Goal: Task Accomplishment & Management: Manage account settings

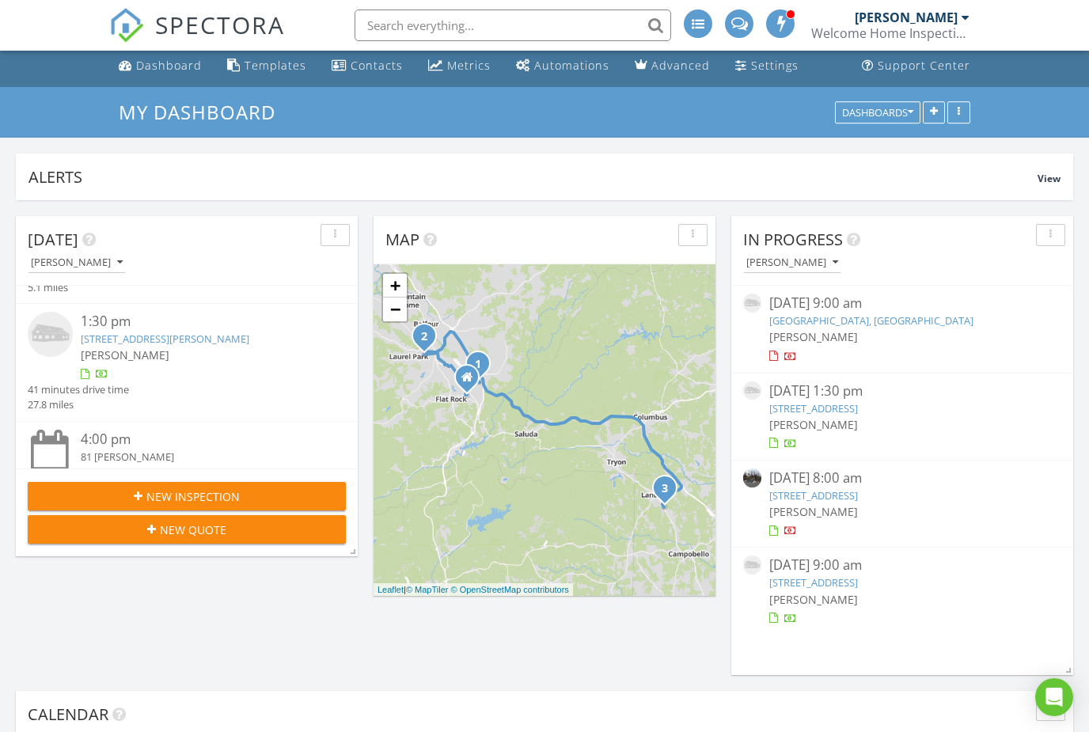
scroll to position [226, 0]
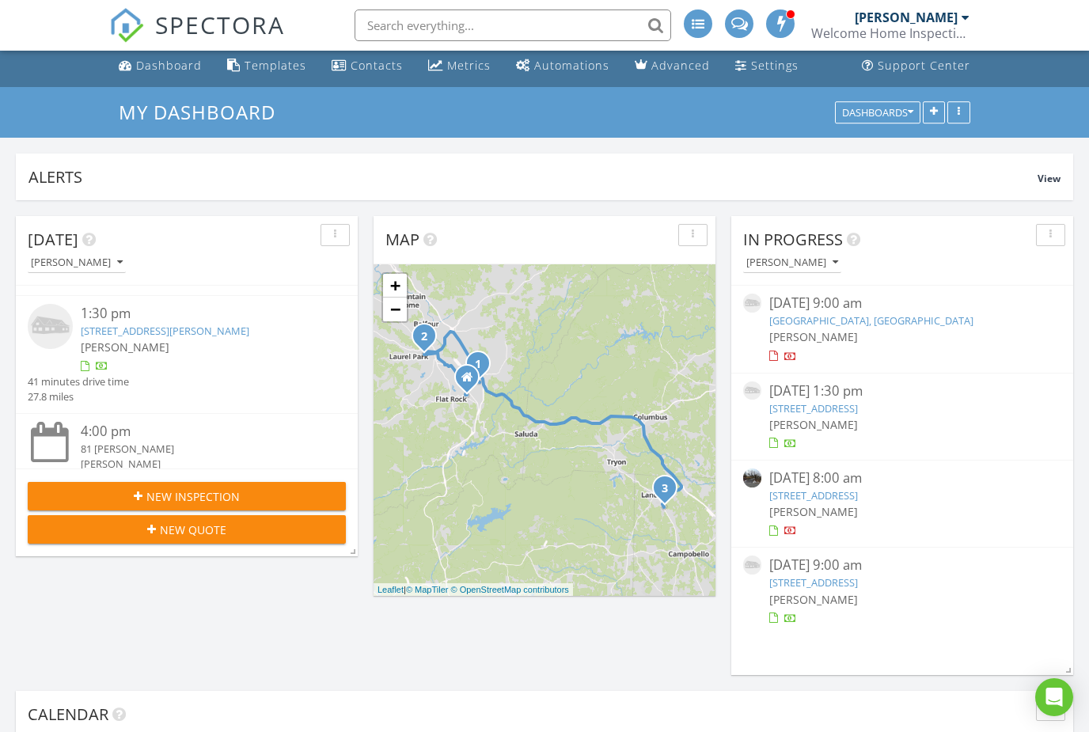
click at [97, 327] on link "508 Landseer Dr, Landrum, SC 29356" at bounding box center [165, 331] width 169 height 14
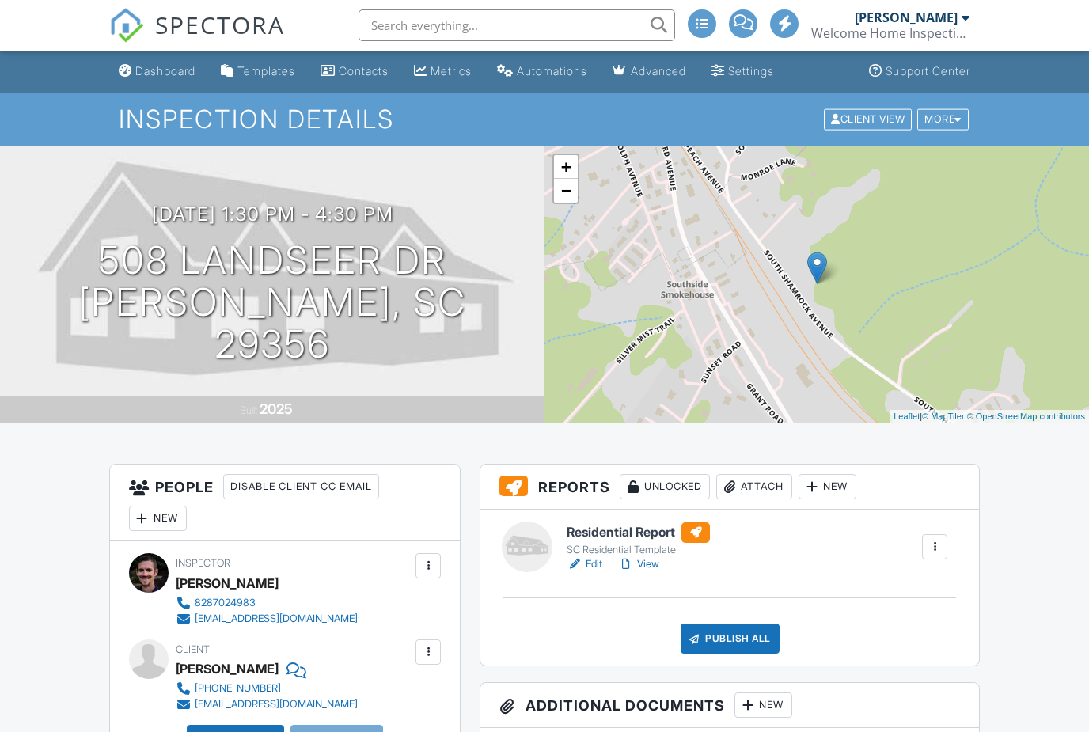
click at [135, 279] on h1 "508 Landseer Dr Landrum, SC 29356" at bounding box center [272, 302] width 494 height 125
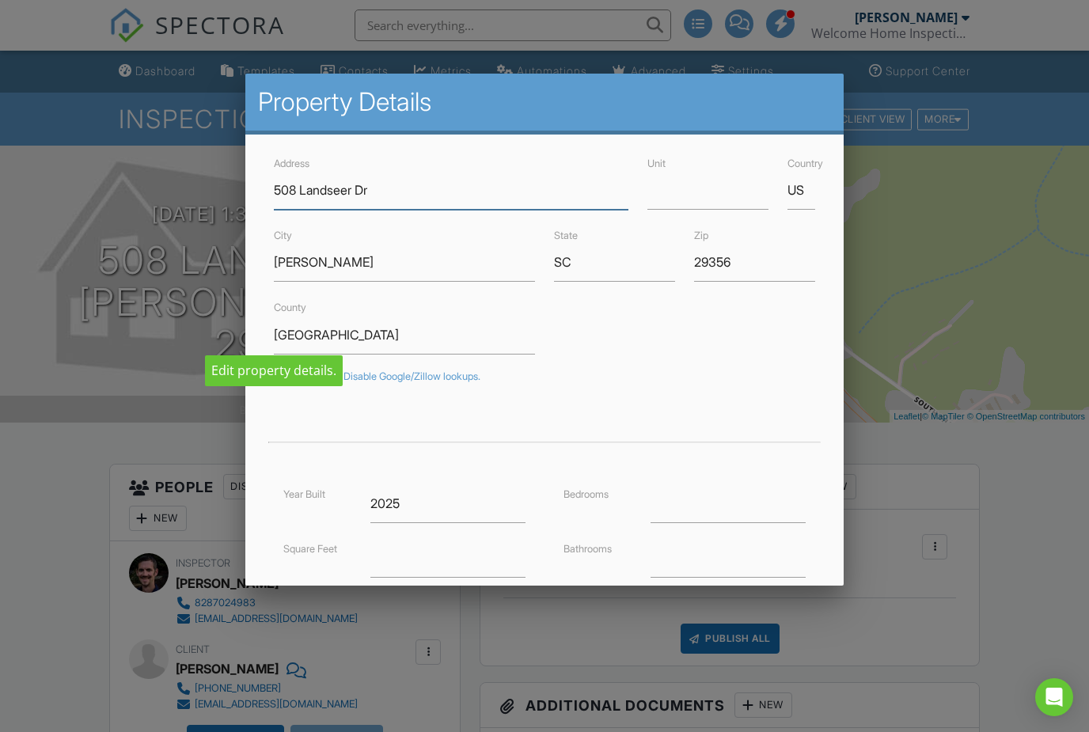
click at [294, 199] on input "508 Landseer Dr" at bounding box center [451, 190] width 355 height 39
click at [435, 192] on input "508 Landseer Dr" at bounding box center [451, 190] width 355 height 39
click at [298, 182] on input "508 Landseer Dr" at bounding box center [451, 190] width 355 height 39
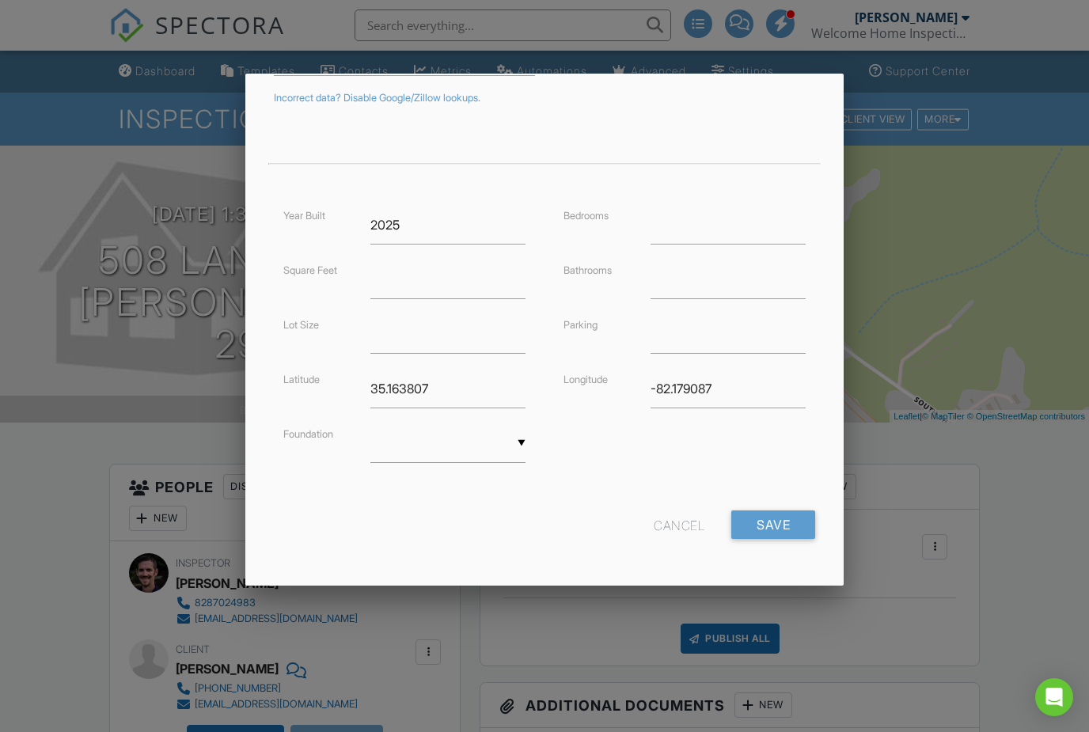
scroll to position [277, 0]
type input "556 Landseer Dr"
click at [786, 527] on input "Save" at bounding box center [773, 526] width 84 height 28
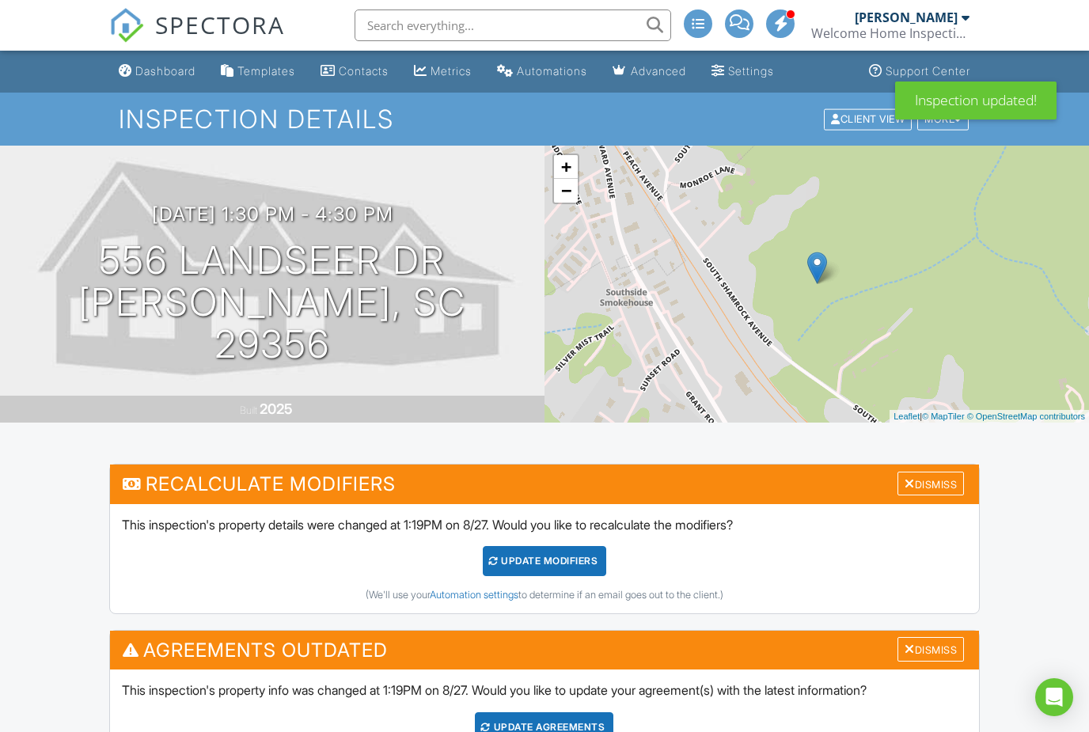
click at [930, 479] on div "Dismiss" at bounding box center [931, 484] width 66 height 25
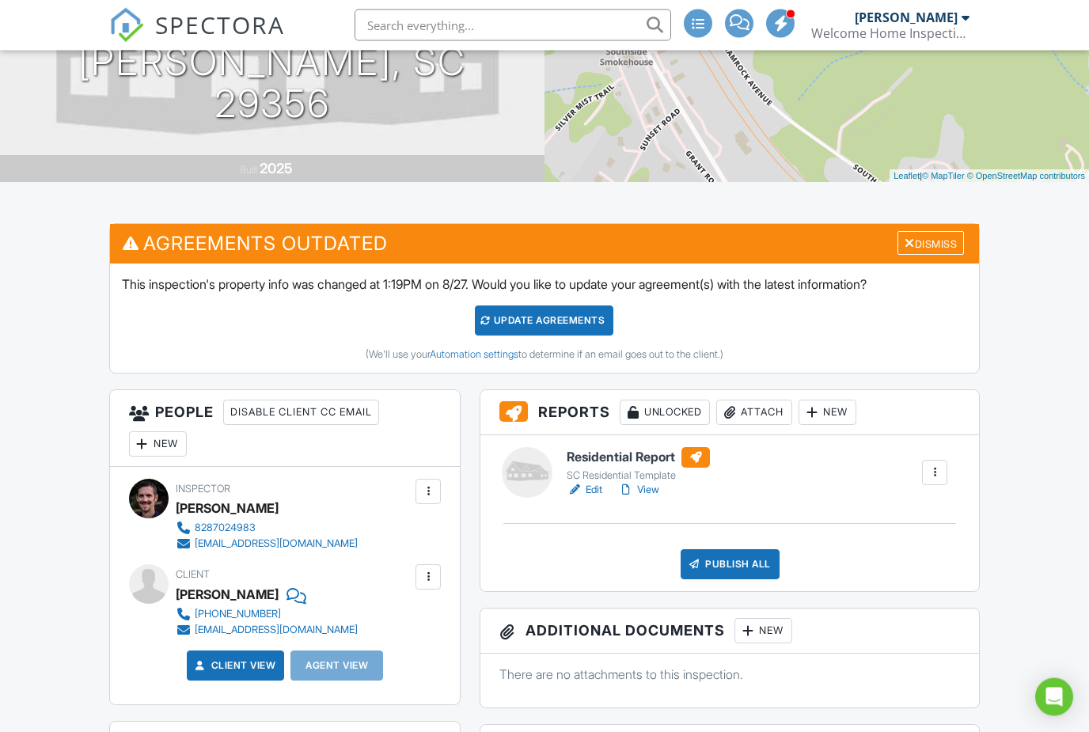
scroll to position [227, 0]
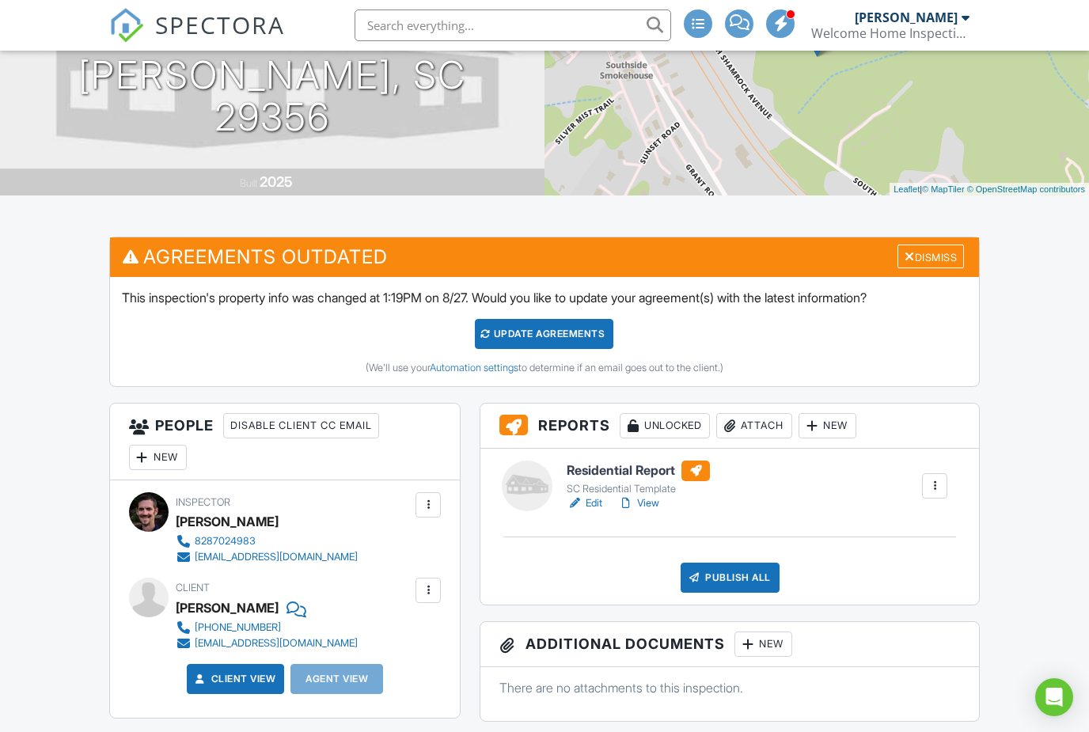
click at [560, 339] on div "Update Agreements" at bounding box center [544, 334] width 139 height 30
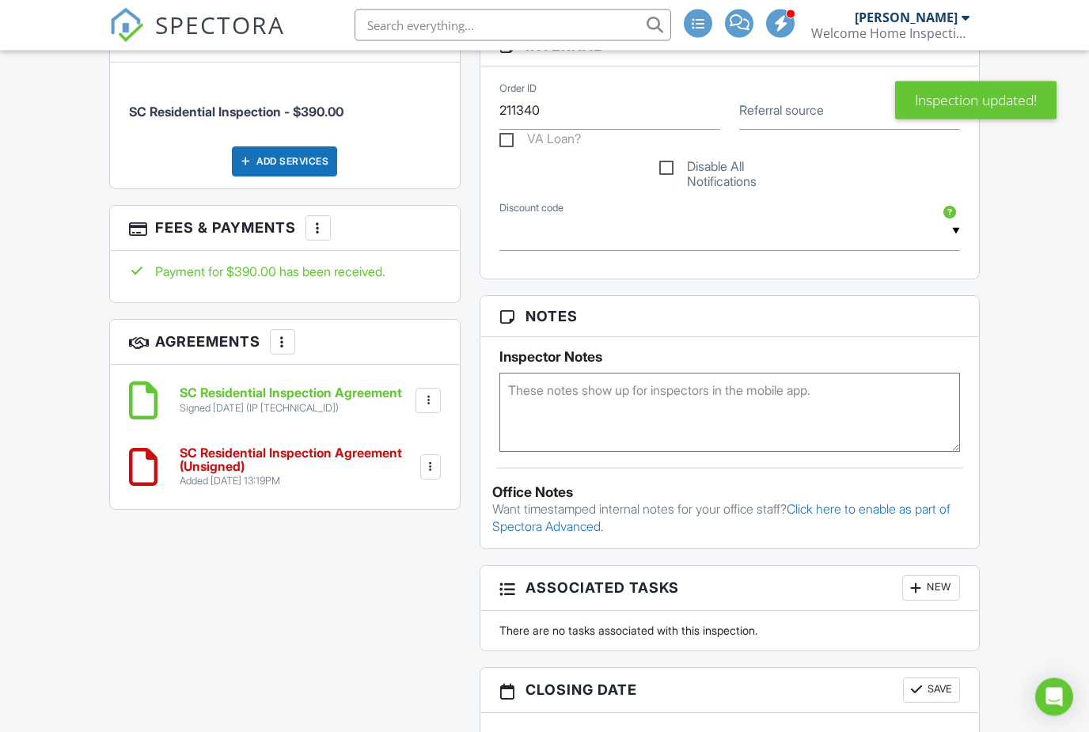
scroll to position [788, 0]
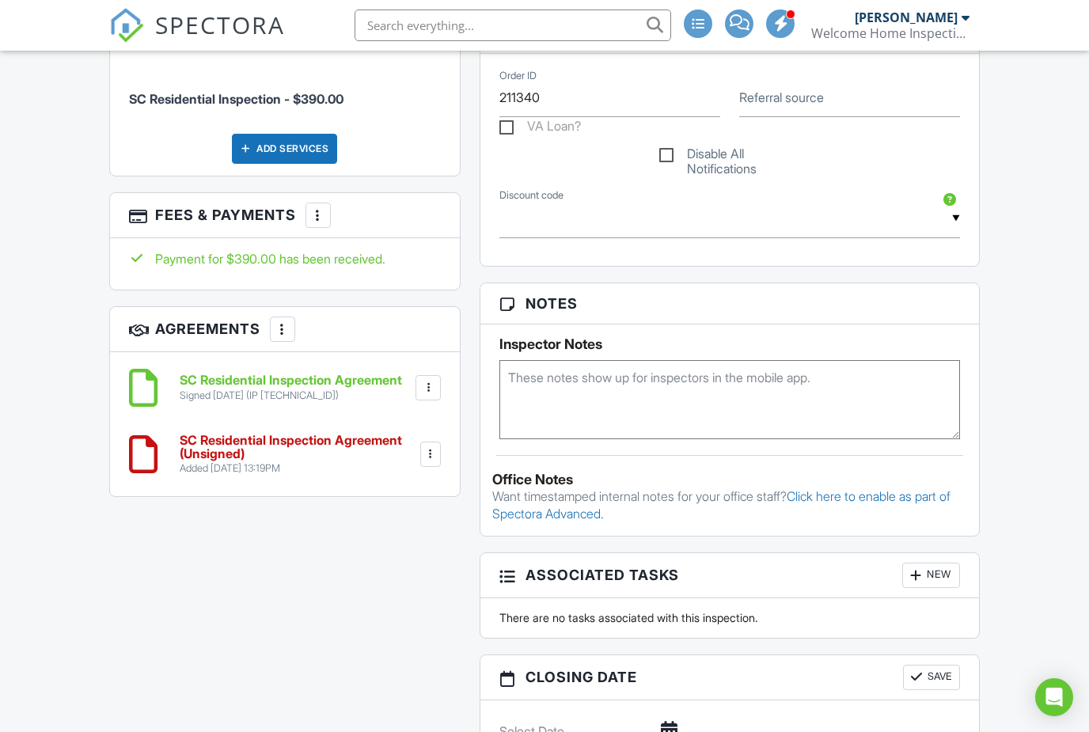
click at [172, 32] on span "SPECTORA" at bounding box center [220, 24] width 130 height 33
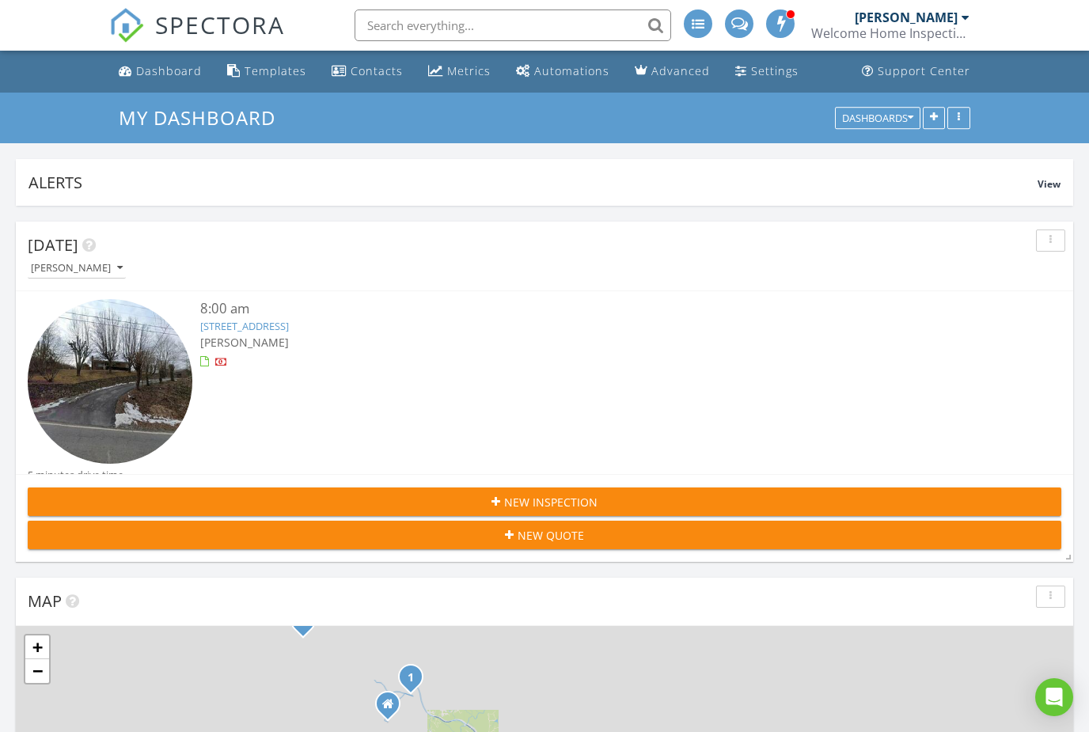
scroll to position [2352, 1090]
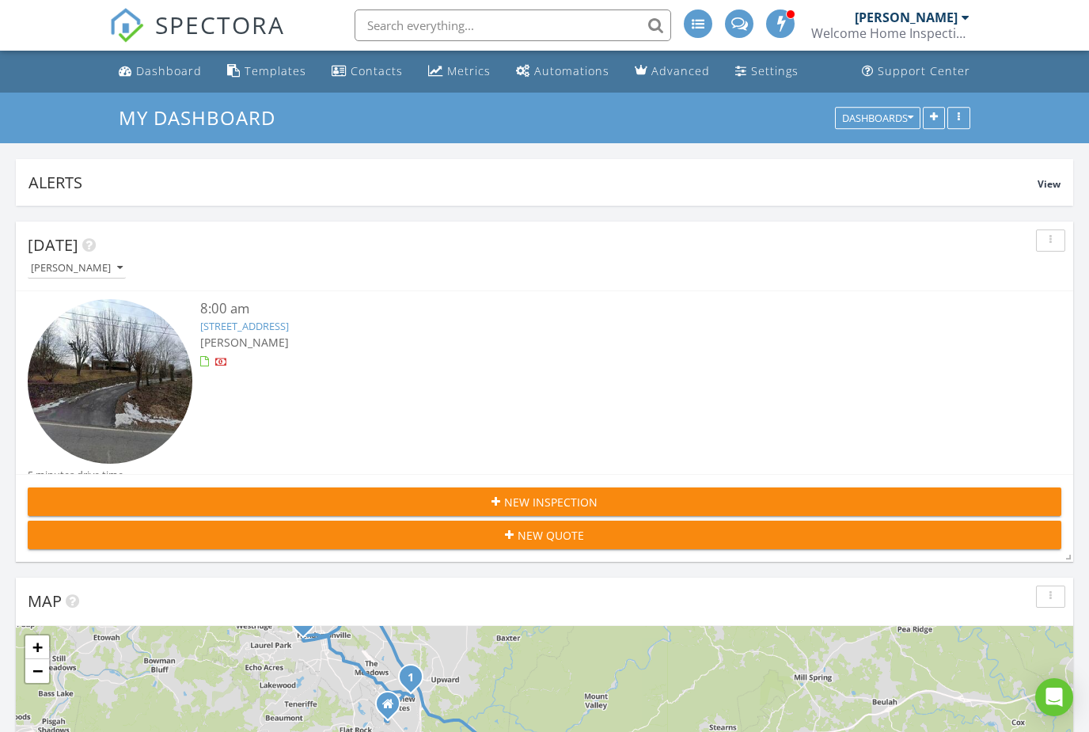
click at [168, 28] on span "SPECTORA" at bounding box center [220, 24] width 130 height 33
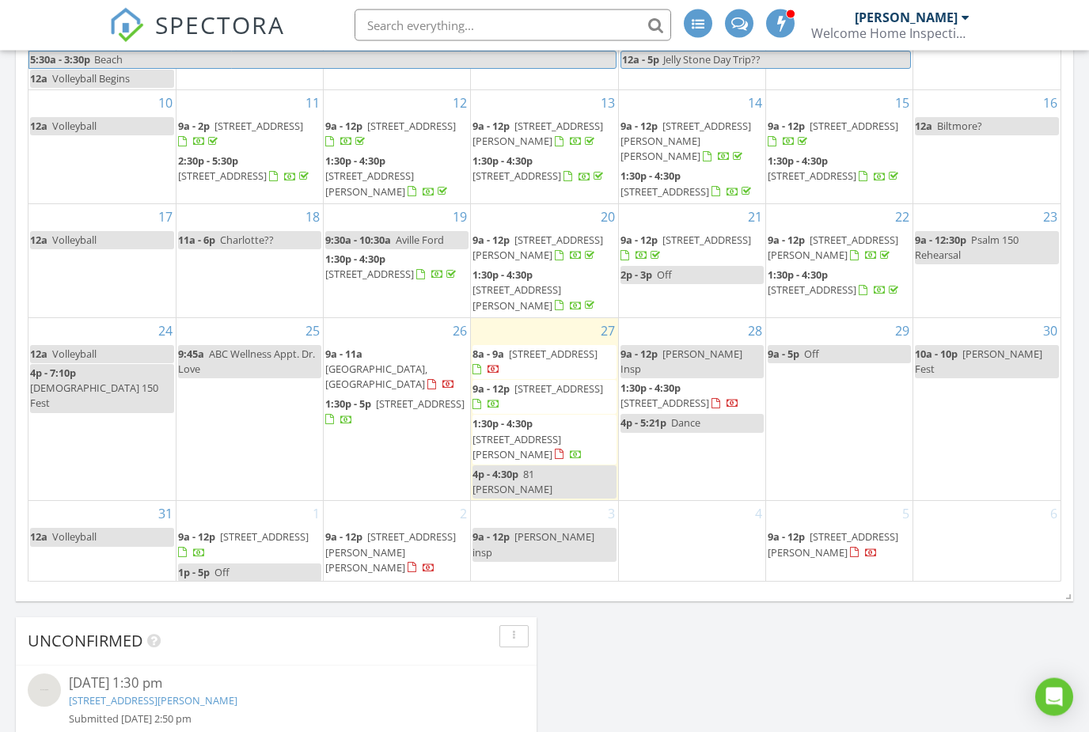
scroll to position [843, 0]
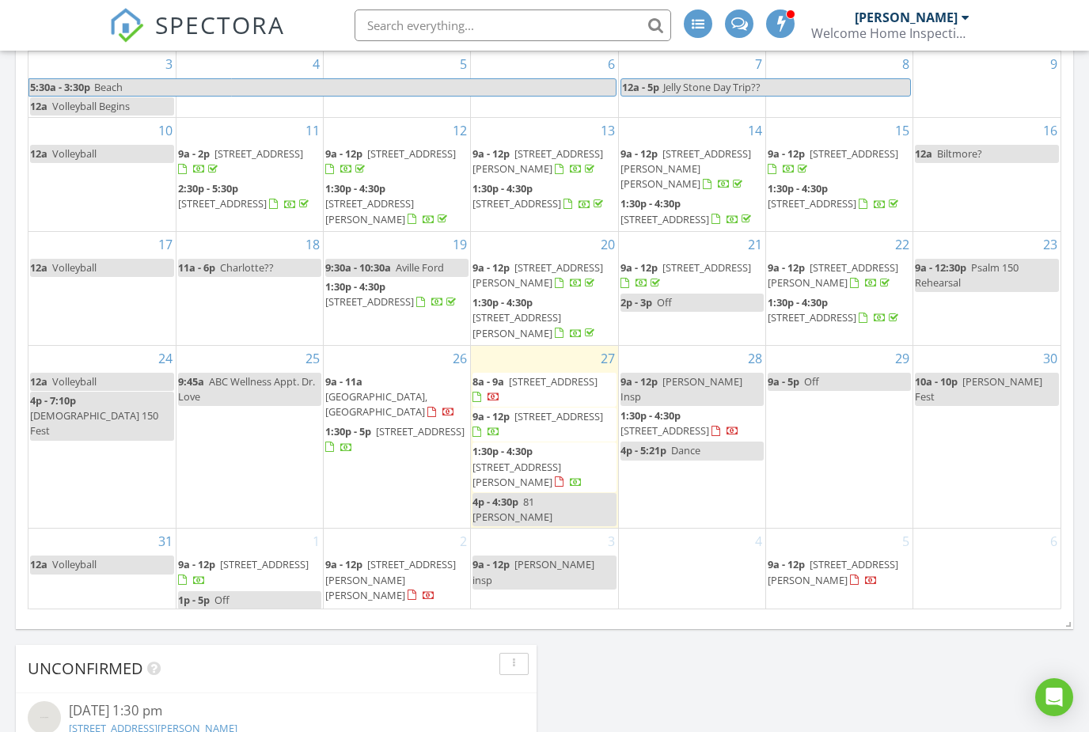
click at [166, 41] on span "SPECTORA" at bounding box center [220, 24] width 130 height 33
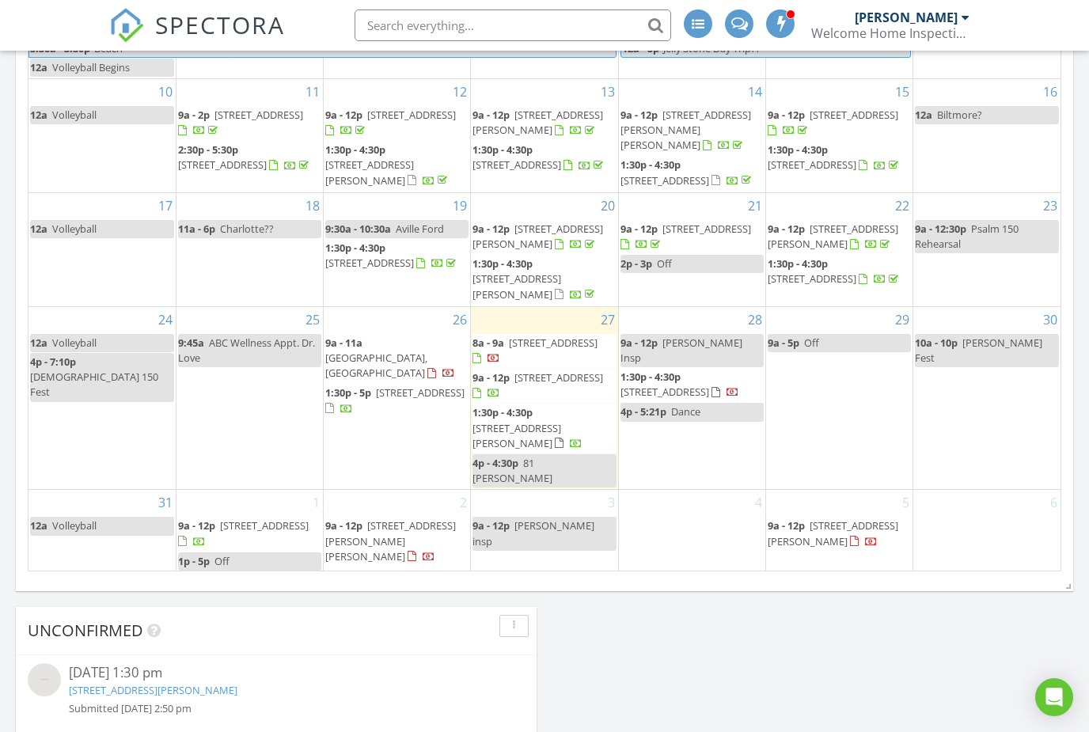
scroll to position [70, 0]
click at [522, 543] on div "3 9a - 12p [PERSON_NAME] insp" at bounding box center [544, 555] width 146 height 128
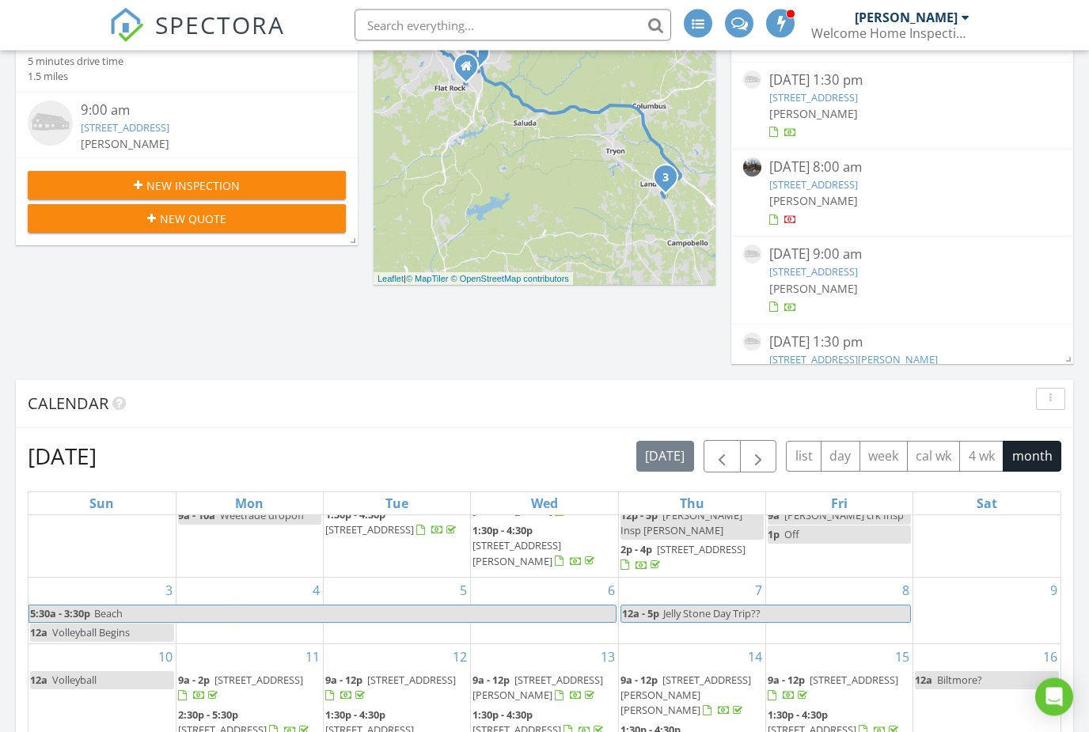
scroll to position [349, 0]
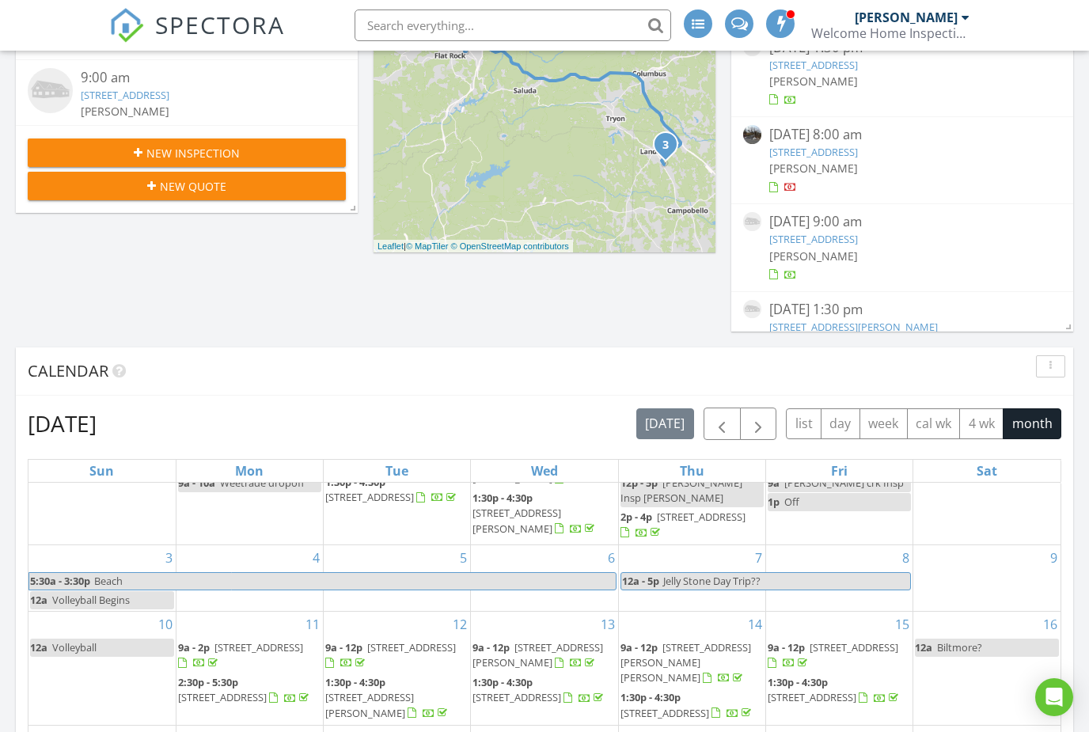
click at [750, 424] on span "button" at bounding box center [758, 424] width 19 height 19
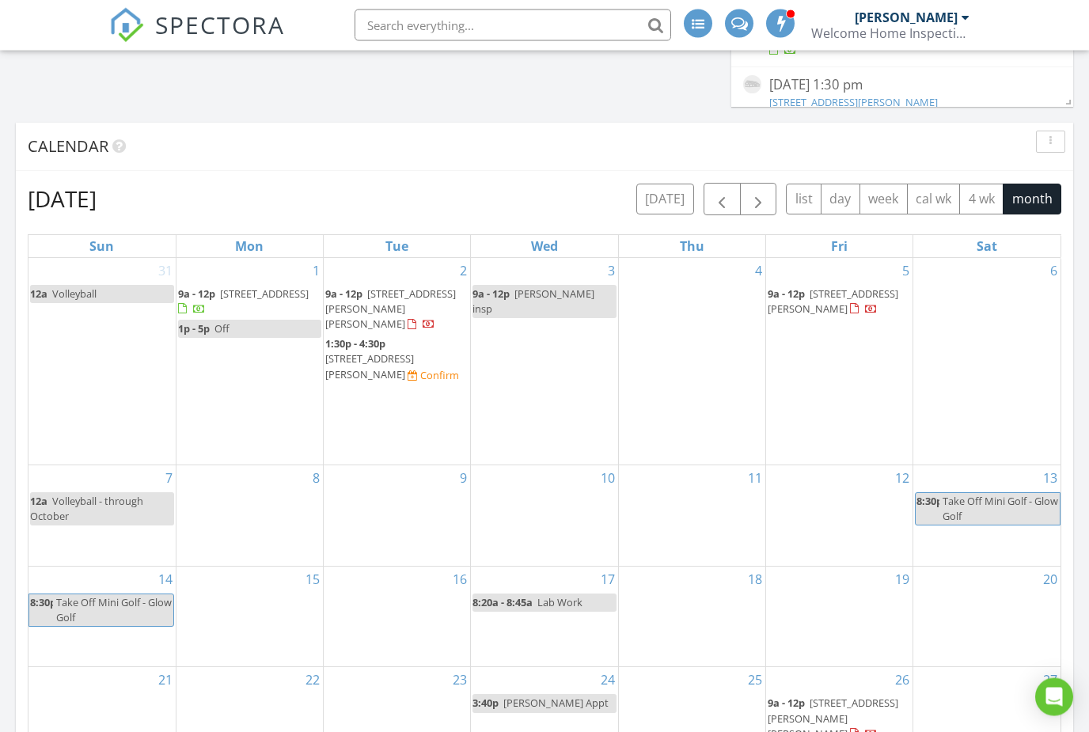
scroll to position [575, 0]
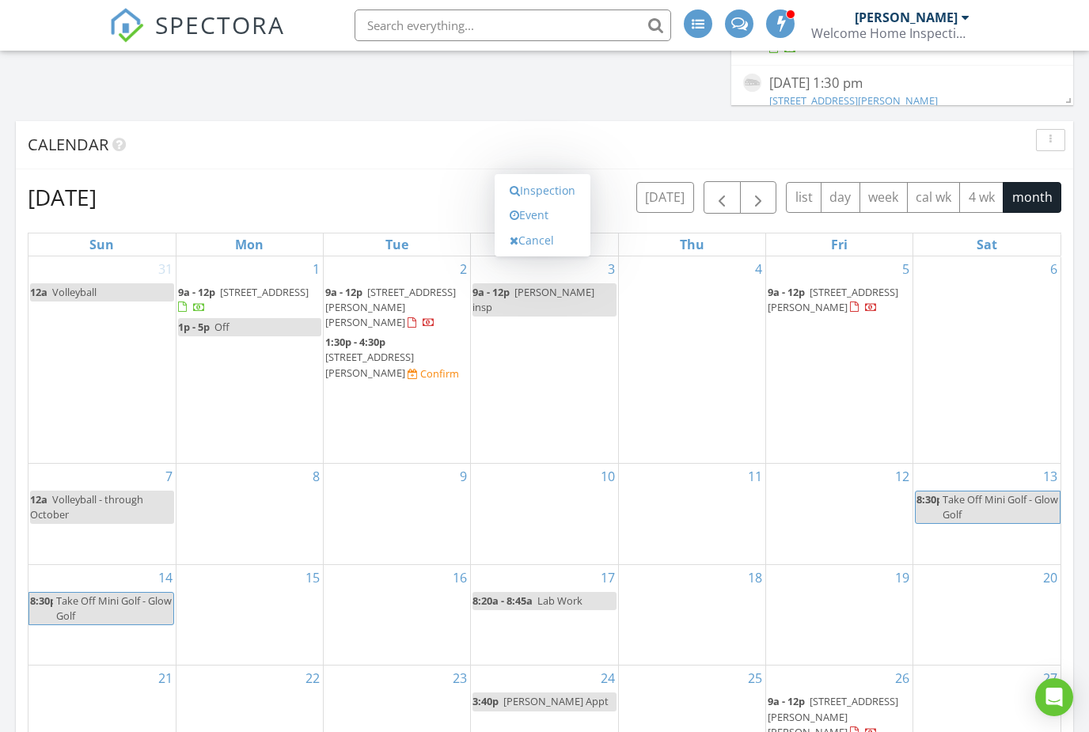
click at [521, 215] on link "Event" at bounding box center [543, 215] width 82 height 25
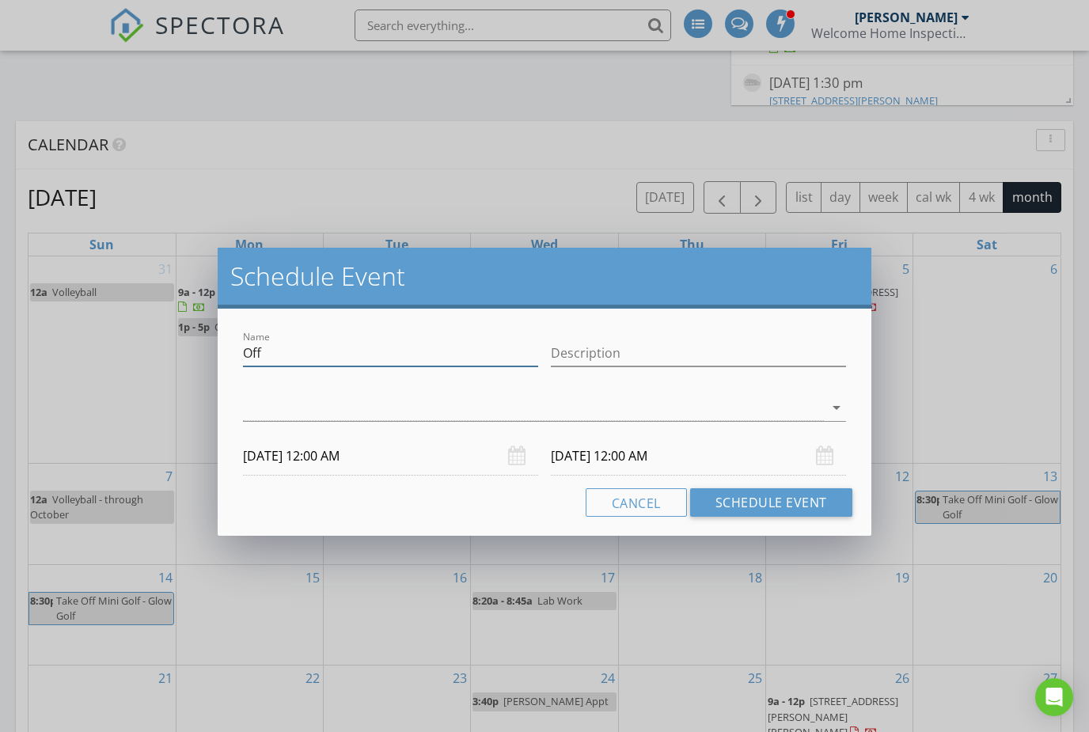
click at [317, 355] on input "Off" at bounding box center [390, 353] width 295 height 26
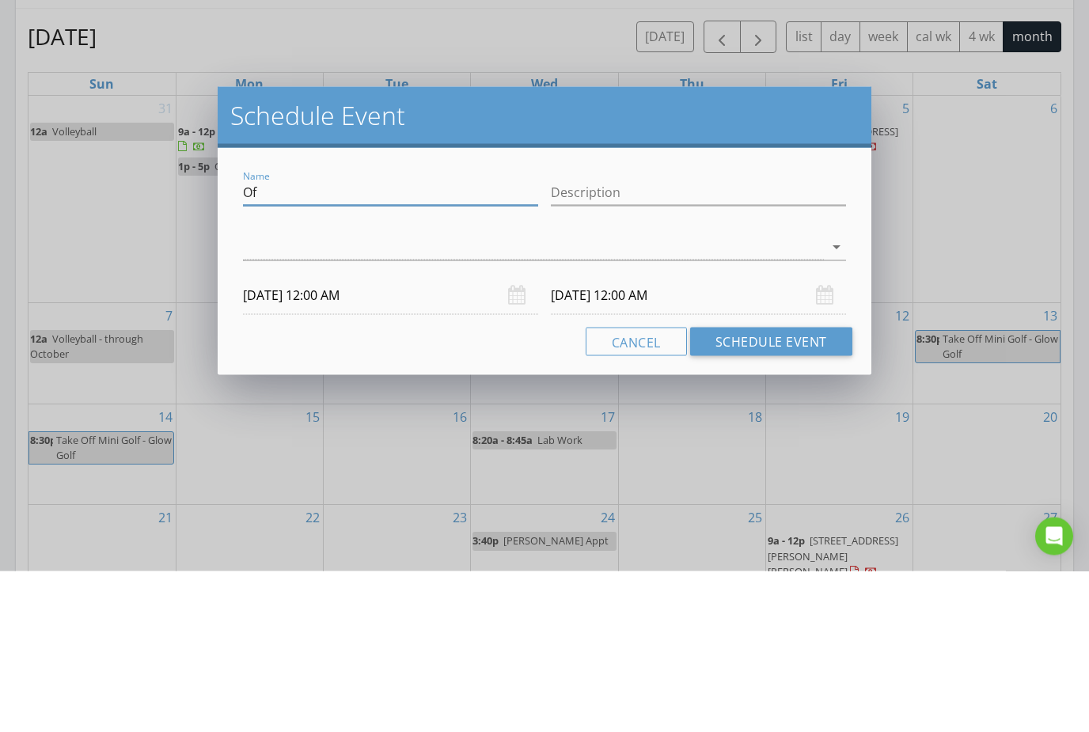
type input "O"
type input "[PERSON_NAME] Insp + [GEOGRAPHIC_DATA]"
click at [297, 395] on div at bounding box center [533, 408] width 581 height 26
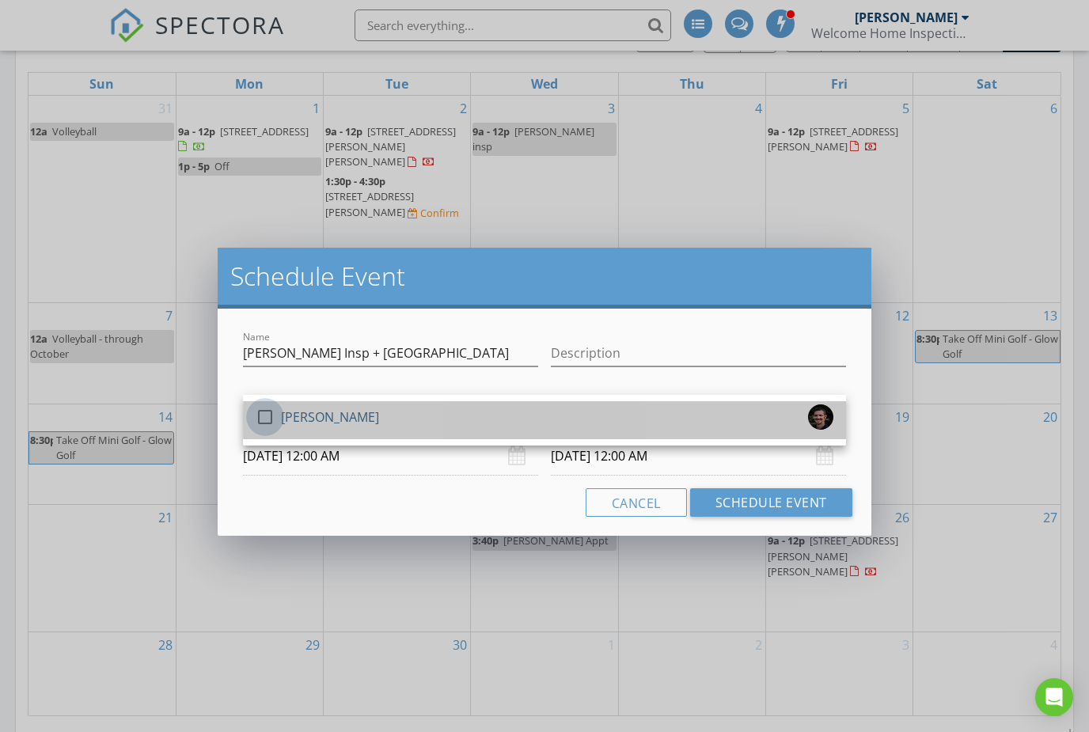
click at [266, 419] on div at bounding box center [265, 417] width 27 height 27
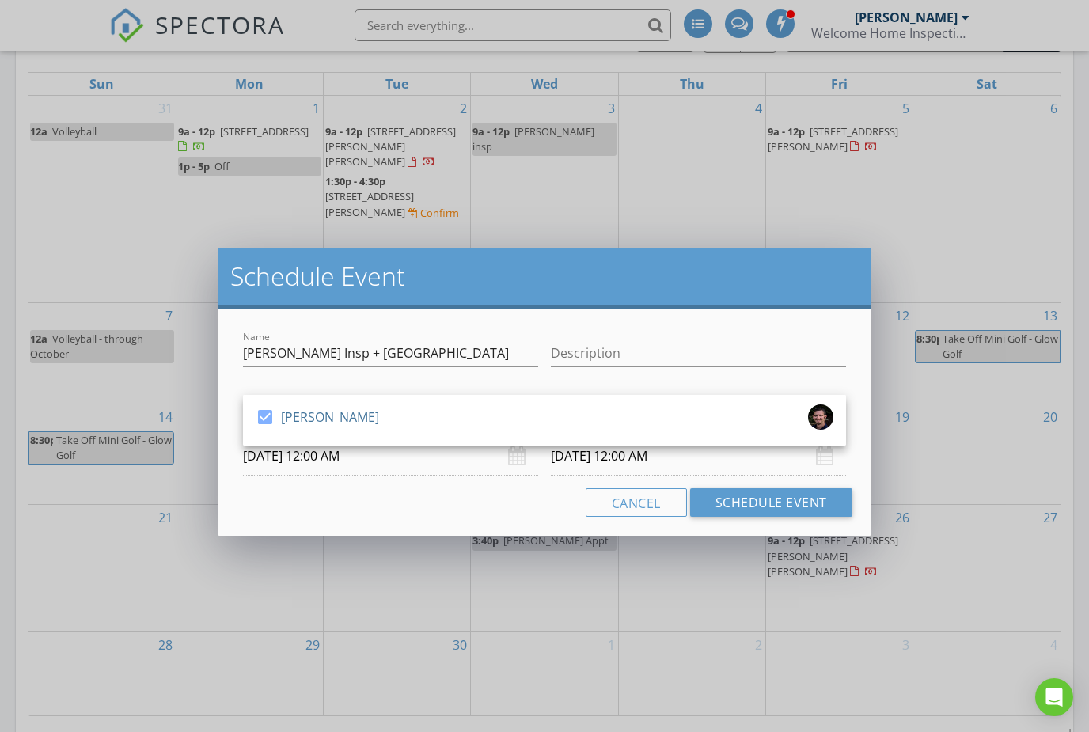
click at [394, 454] on input "[DATE] 12:00 AM" at bounding box center [390, 456] width 295 height 39
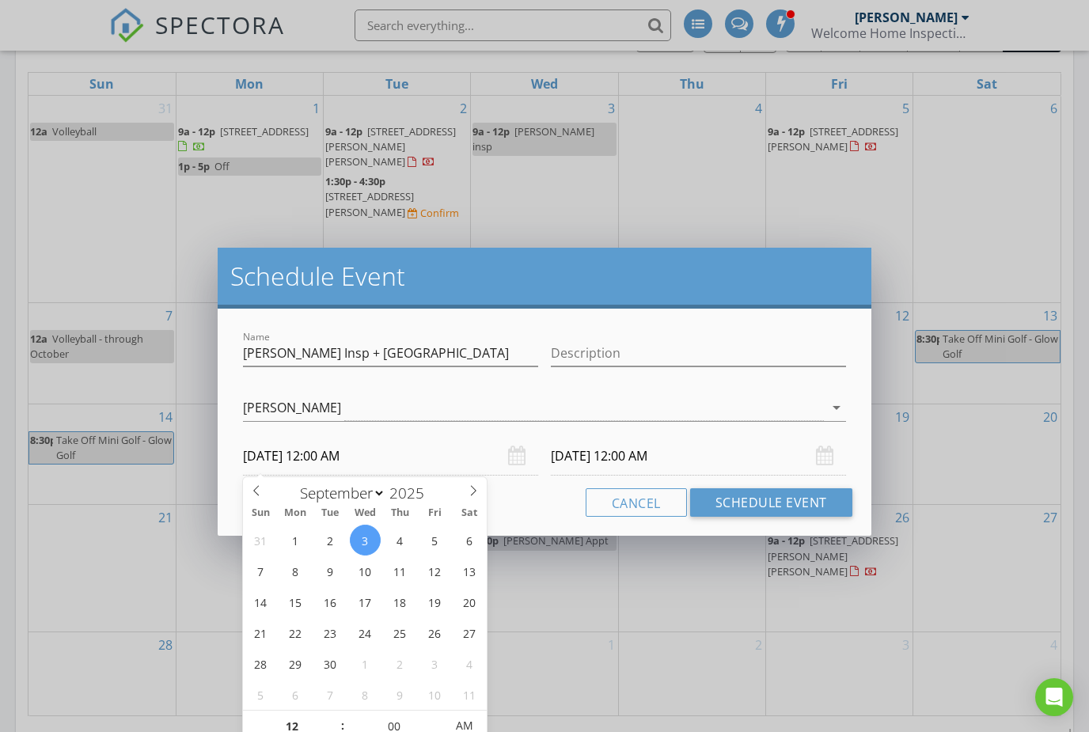
click at [345, 451] on input "[DATE] 12:00 AM" at bounding box center [390, 456] width 295 height 39
click at [287, 720] on input "12" at bounding box center [291, 727] width 97 height 32
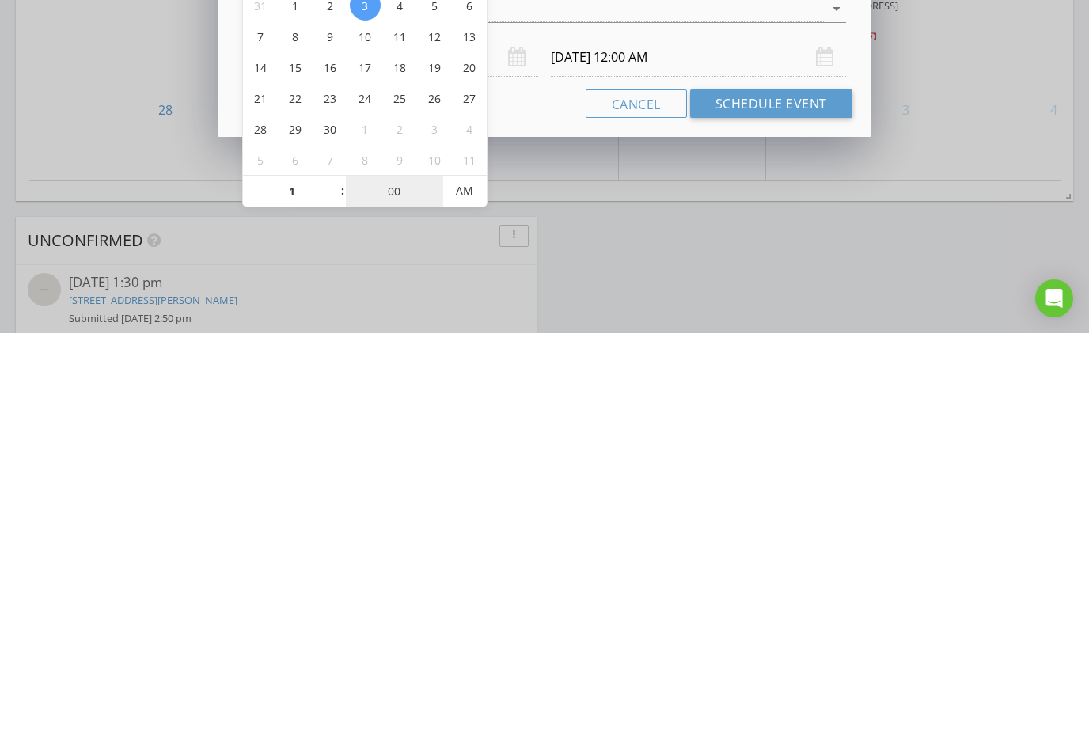
click at [391, 575] on input "00" at bounding box center [394, 591] width 97 height 32
type input "01"
type input "[DATE] 1:00 AM"
type input "01"
type input "[DATE] 1:00 AM"
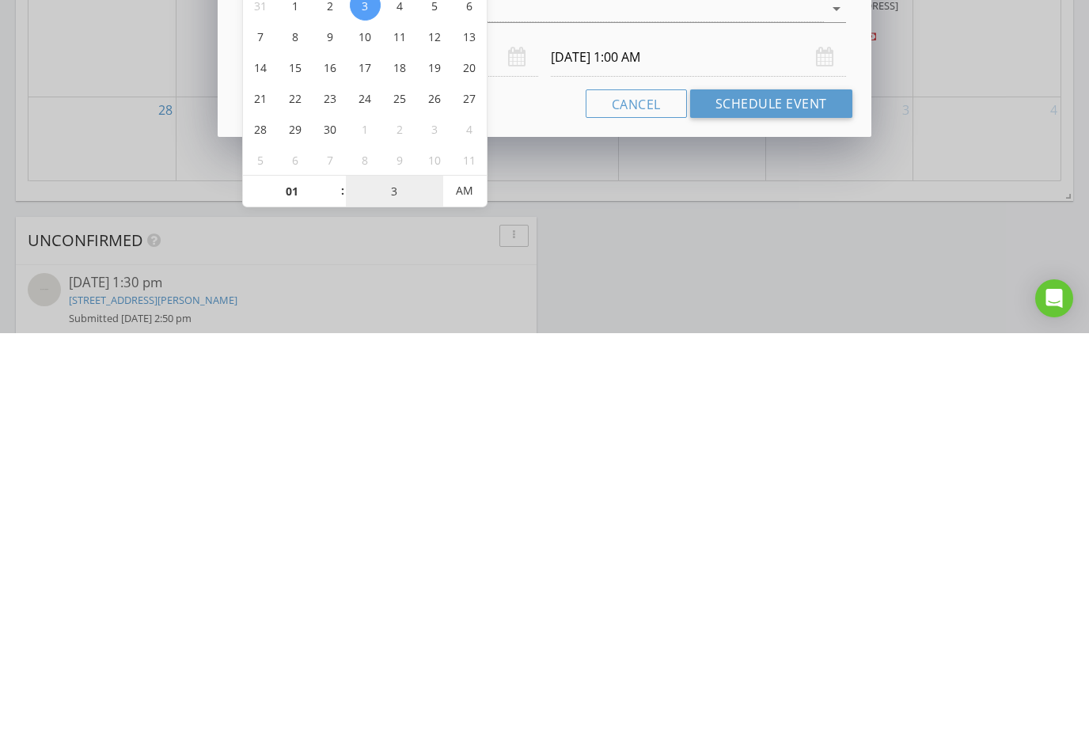
type input "30"
type input "[DATE] 1:30 PM"
type input "30"
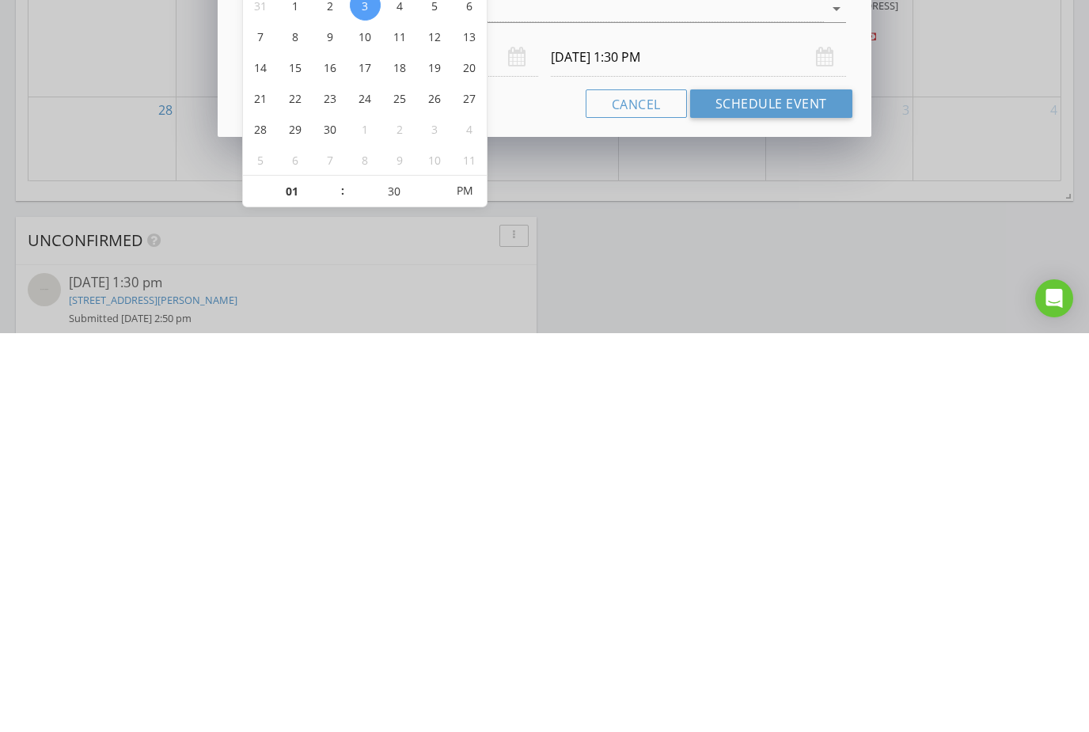
click at [640, 437] on input "[DATE] 1:30 PM" at bounding box center [698, 456] width 295 height 39
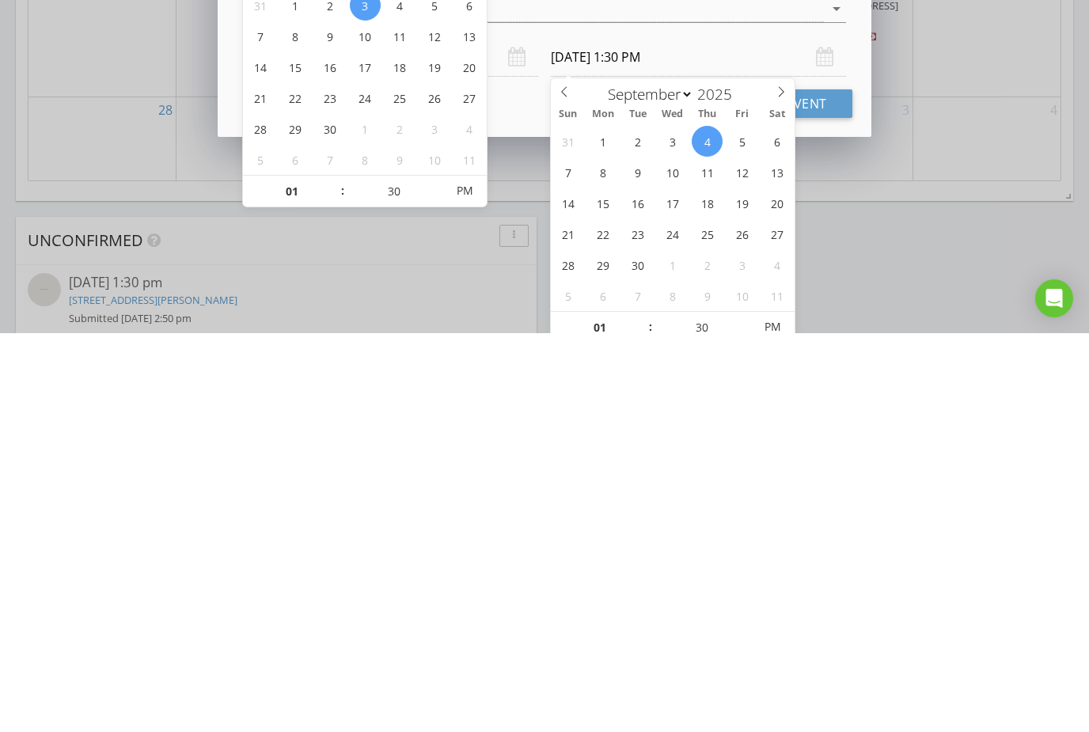
scroll to position [1271, 0]
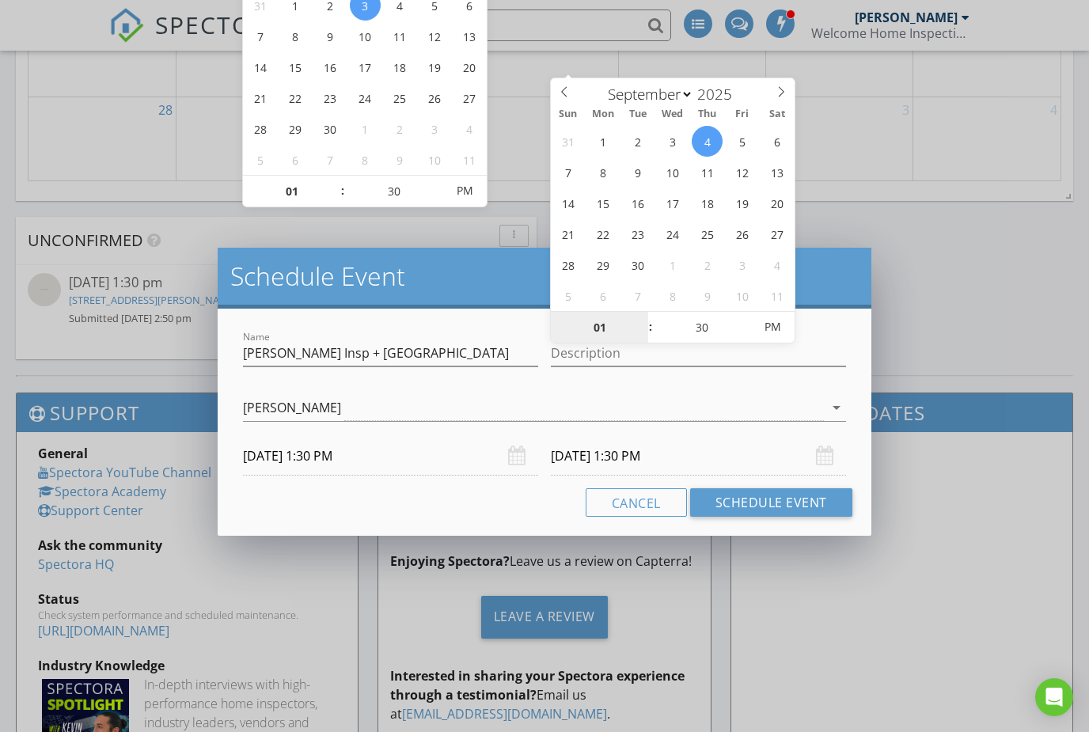
type input "[DATE] 1:30 PM"
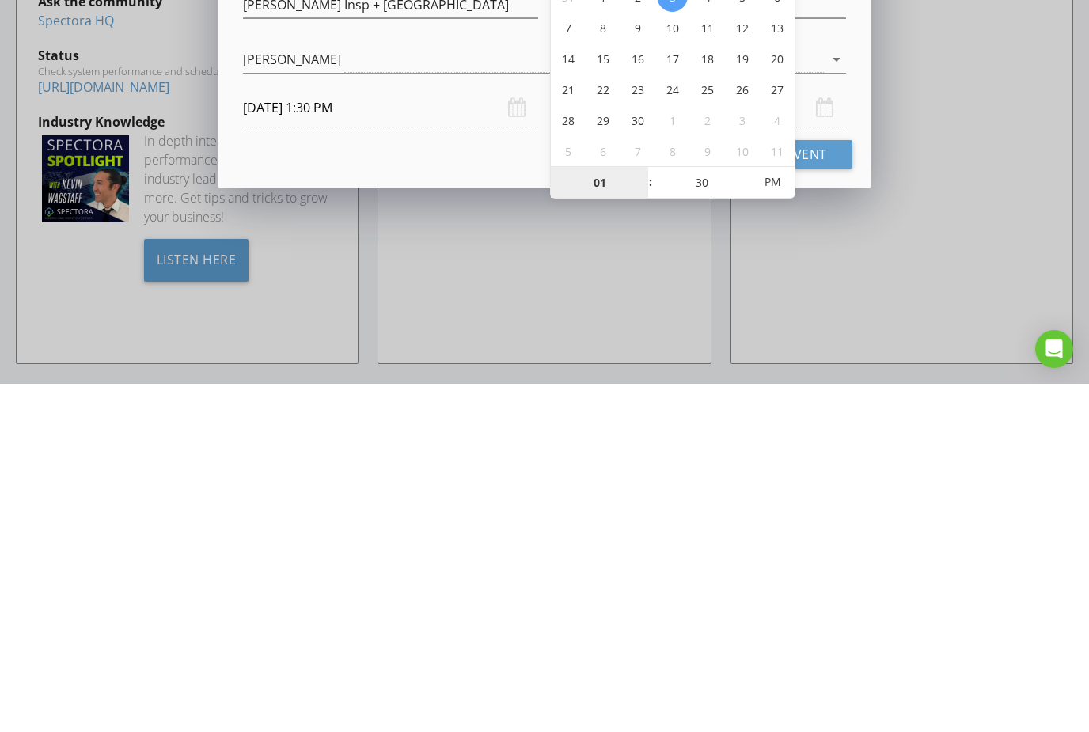
type input "4"
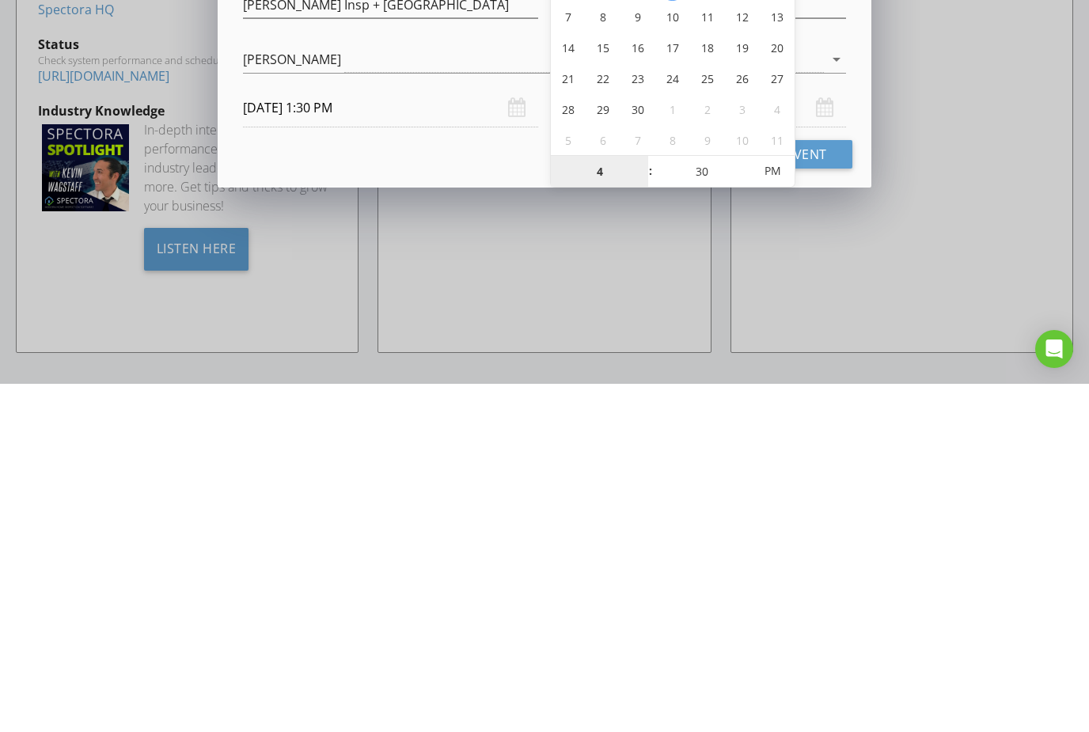
scroll to position [1480, 0]
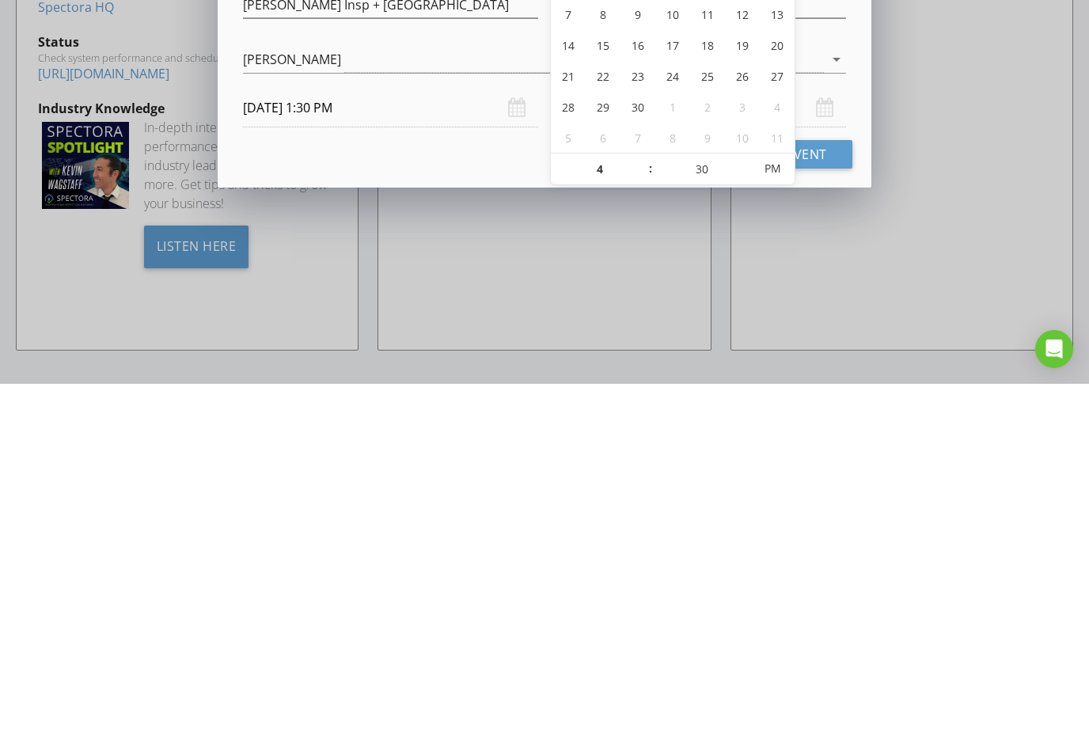
type input "[DATE] 4:30 PM"
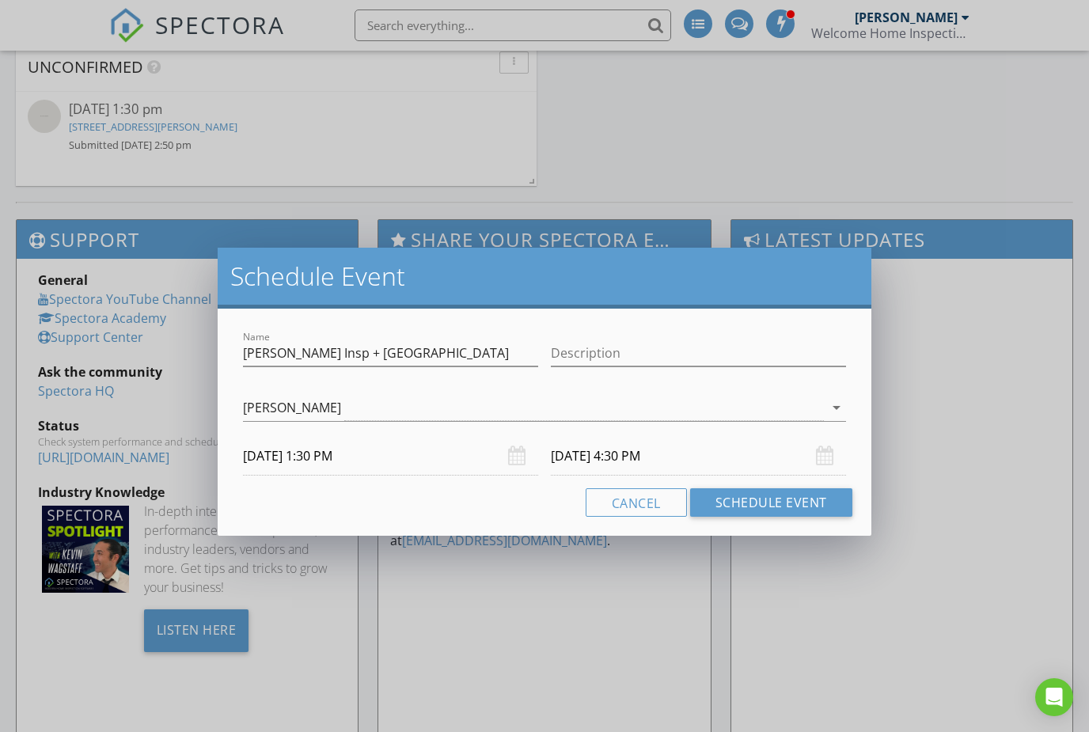
click at [733, 499] on button "Schedule Event" at bounding box center [771, 502] width 162 height 28
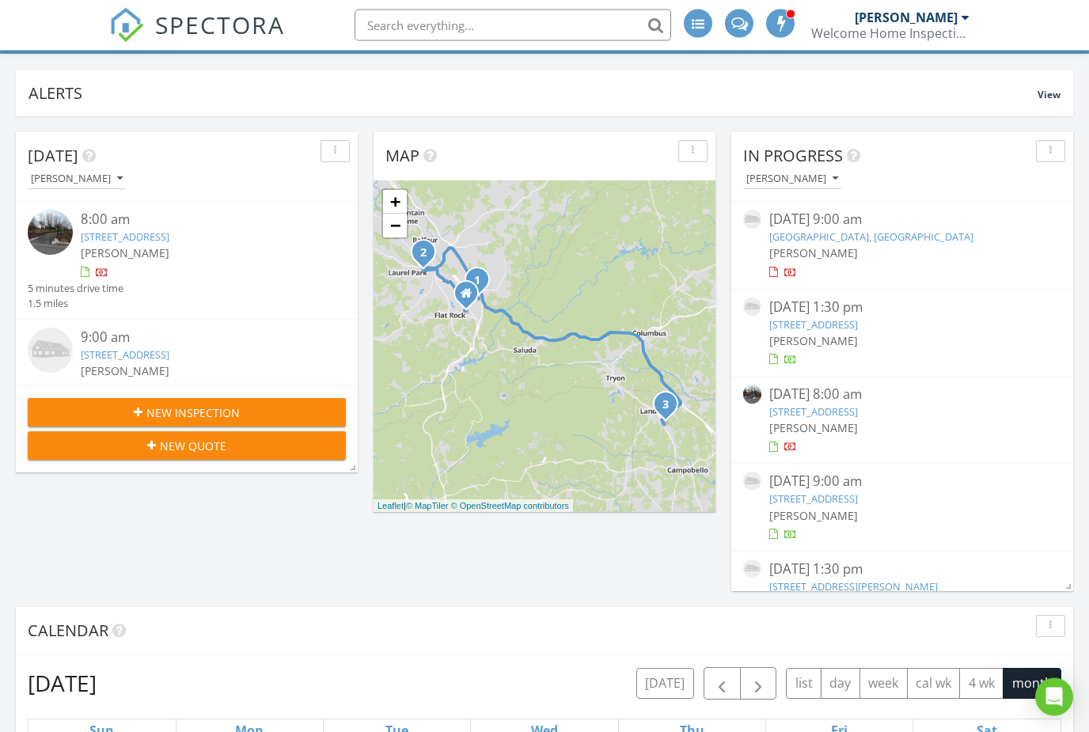
scroll to position [0, 0]
